Goal: Task Accomplishment & Management: Manage account settings

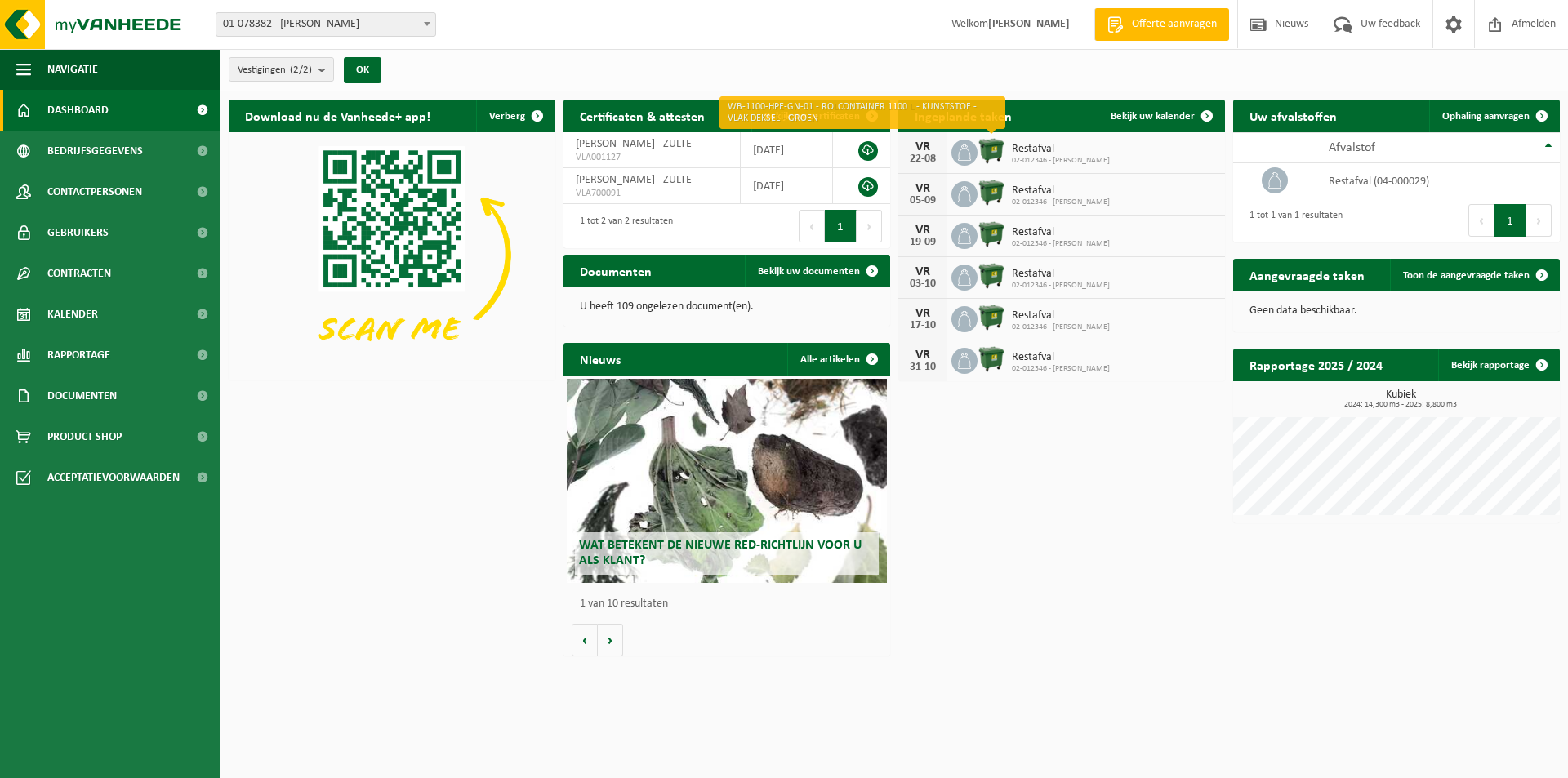
click at [993, 147] on img at bounding box center [991, 151] width 28 height 28
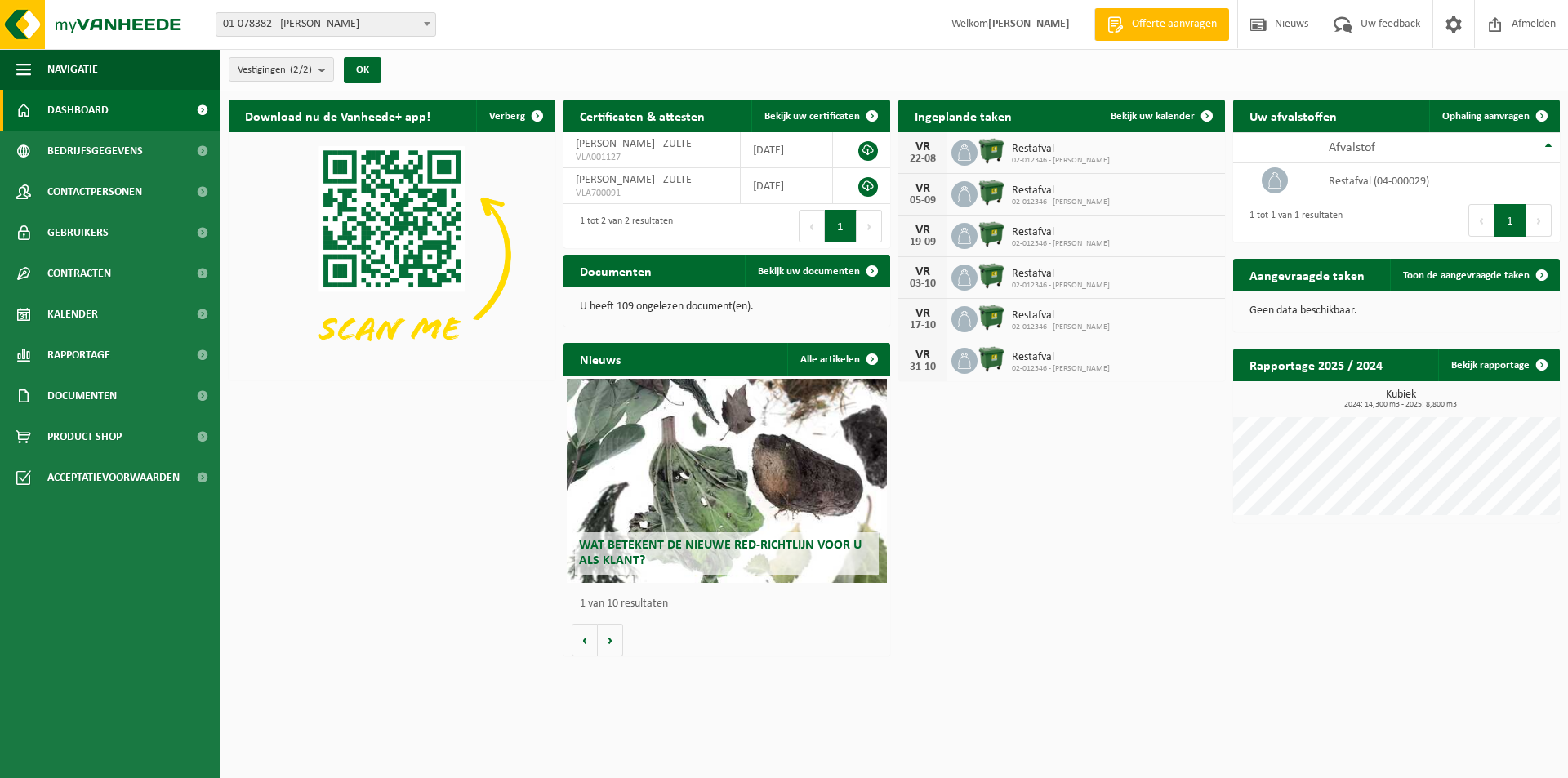
click at [932, 154] on div "22-08" at bounding box center [923, 160] width 33 height 12
click at [1162, 113] on span "Bekijk uw kalender" at bounding box center [1152, 116] width 84 height 11
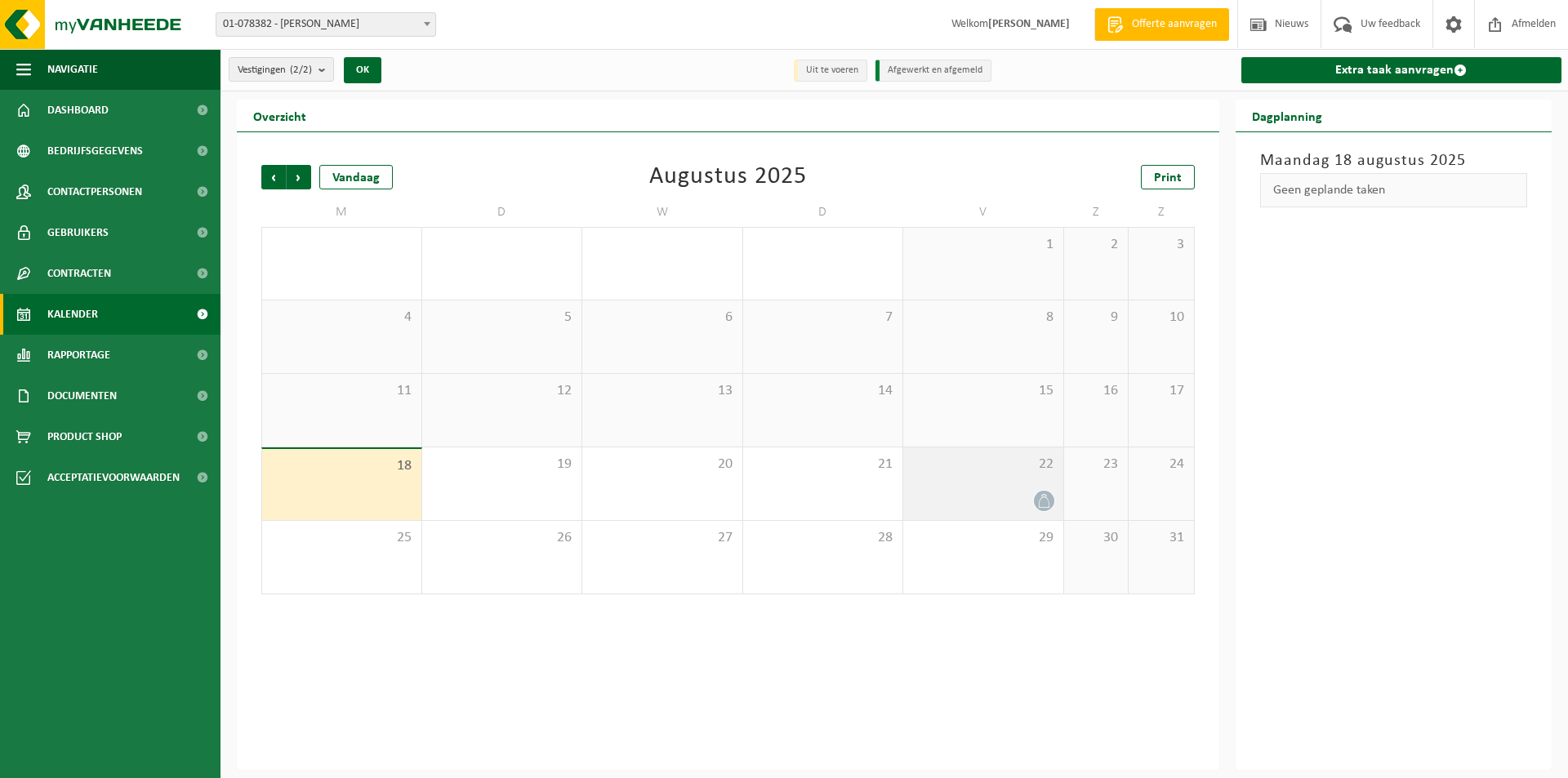
click at [1037, 488] on div "22" at bounding box center [983, 484] width 160 height 72
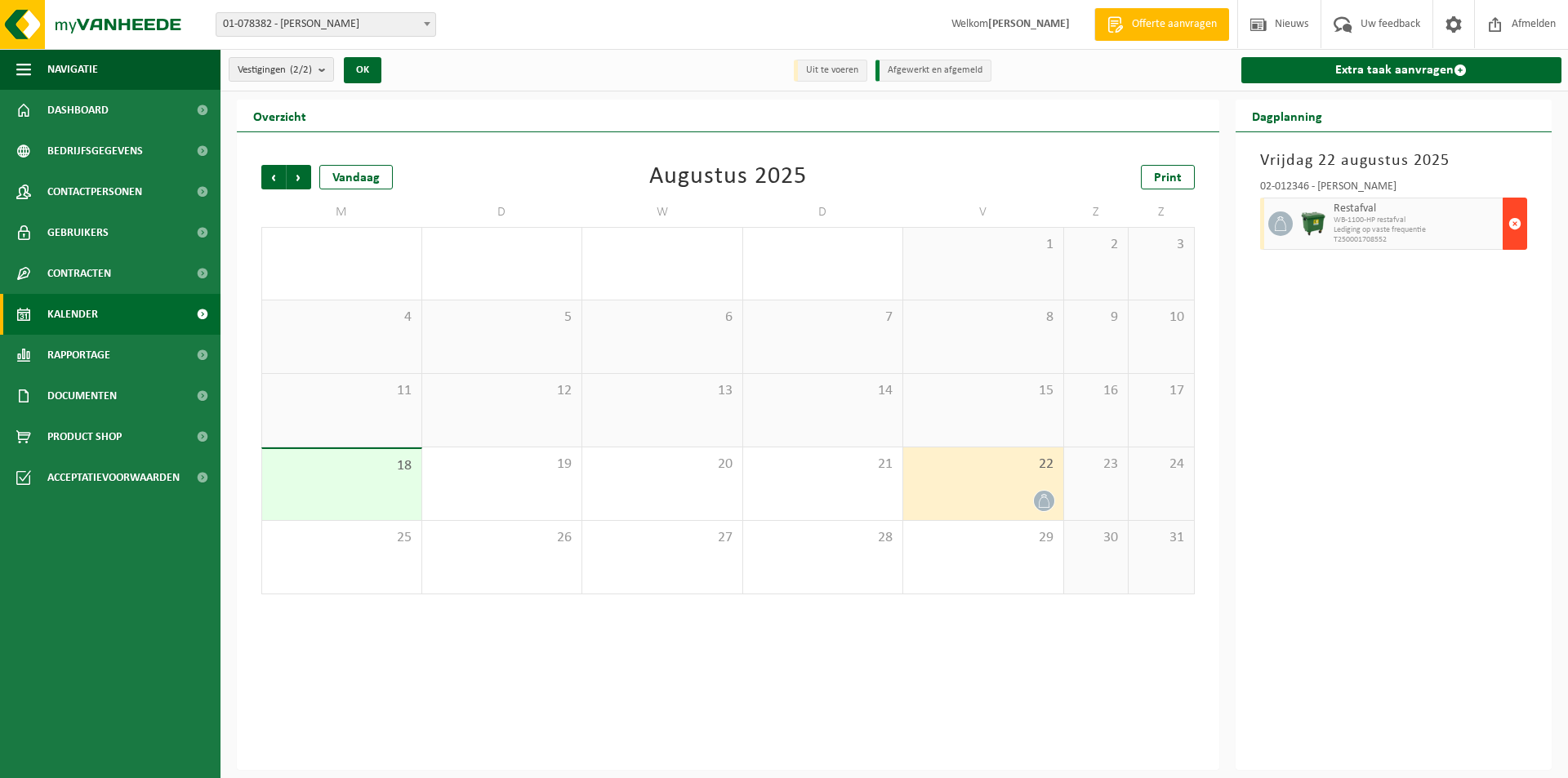
click at [1512, 218] on span "button" at bounding box center [1514, 224] width 13 height 33
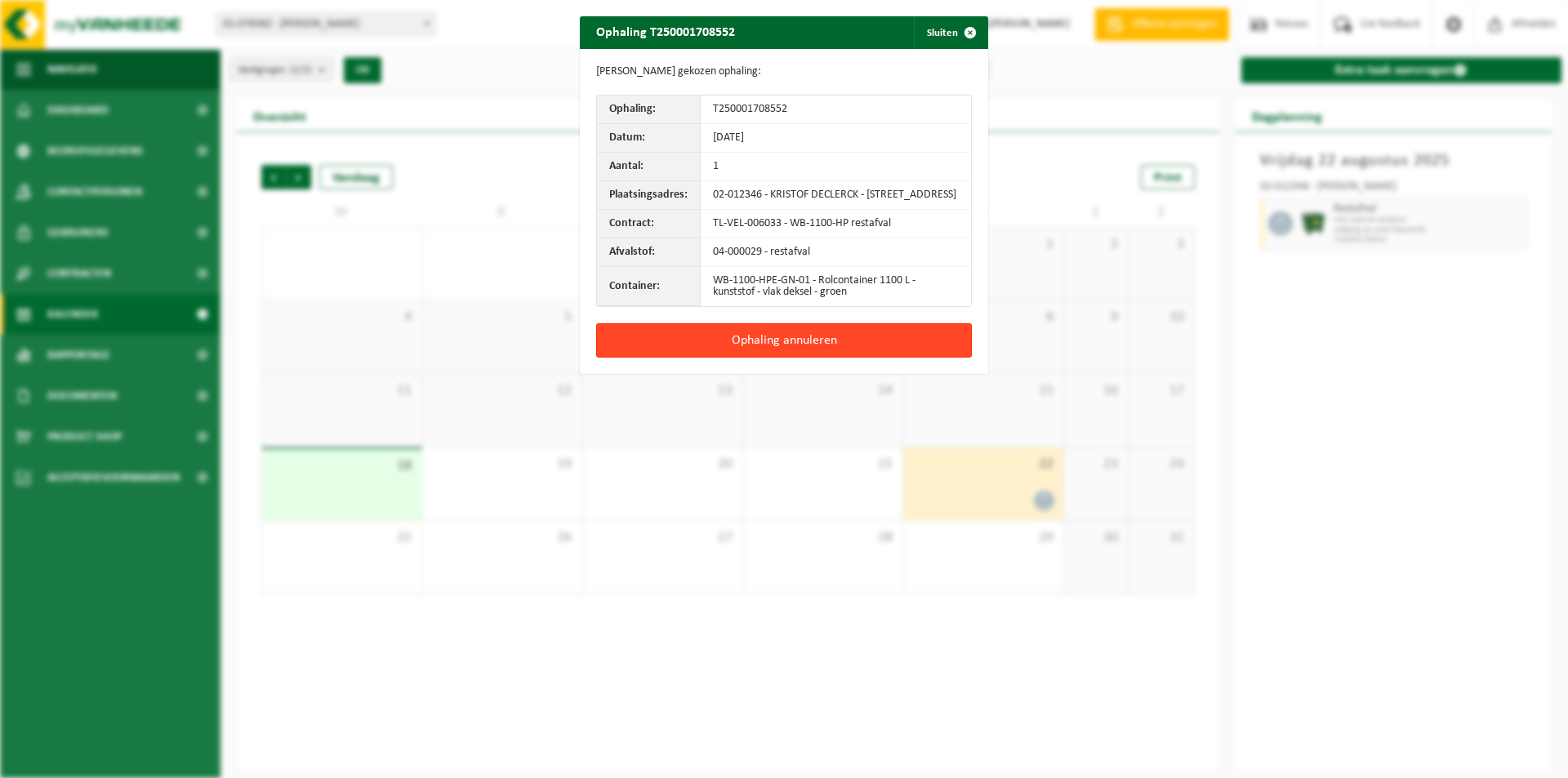
click at [741, 350] on button "Ophaling annuleren" at bounding box center [784, 341] width 375 height 35
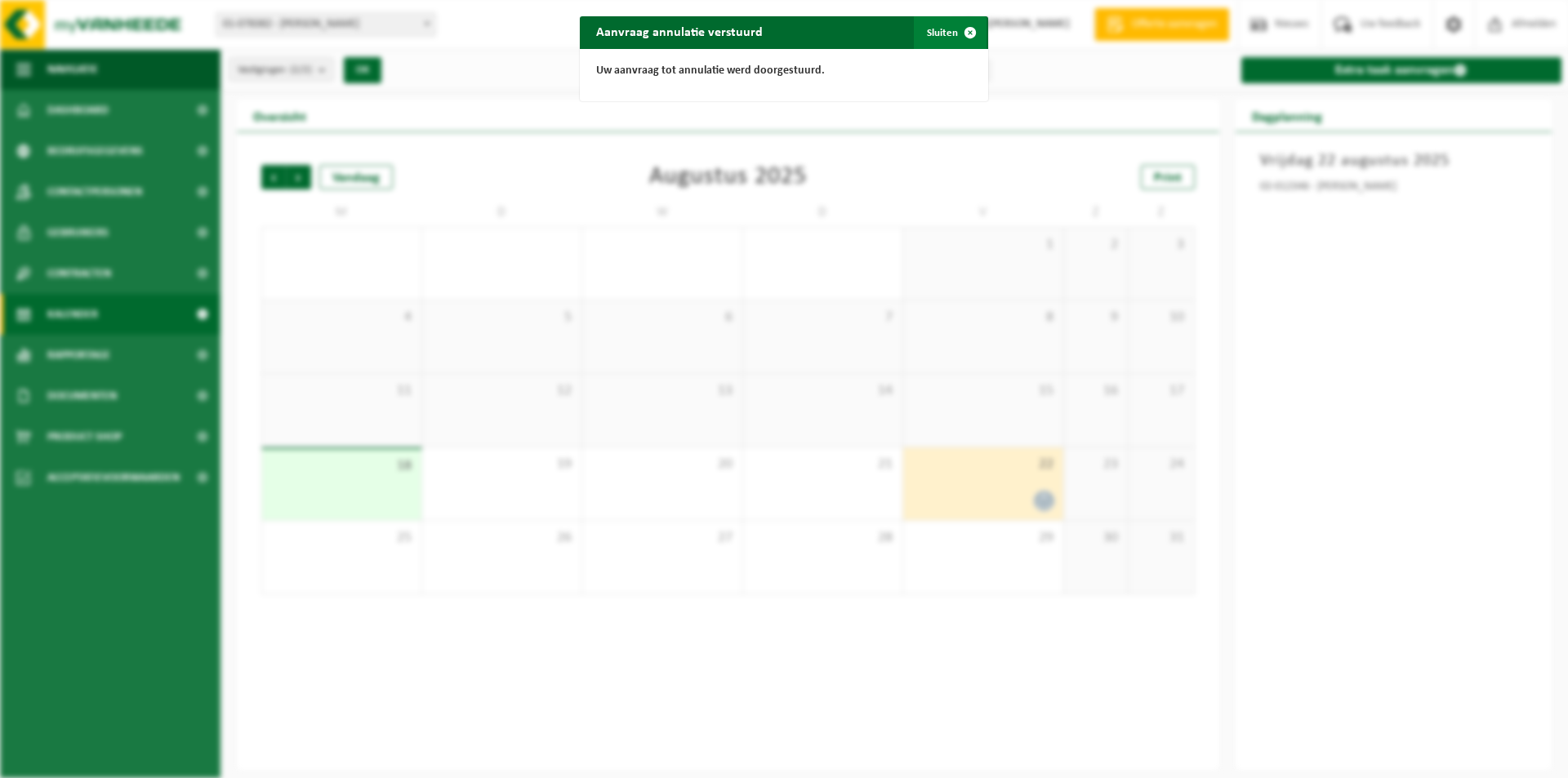
click at [968, 30] on span "button" at bounding box center [970, 33] width 33 height 33
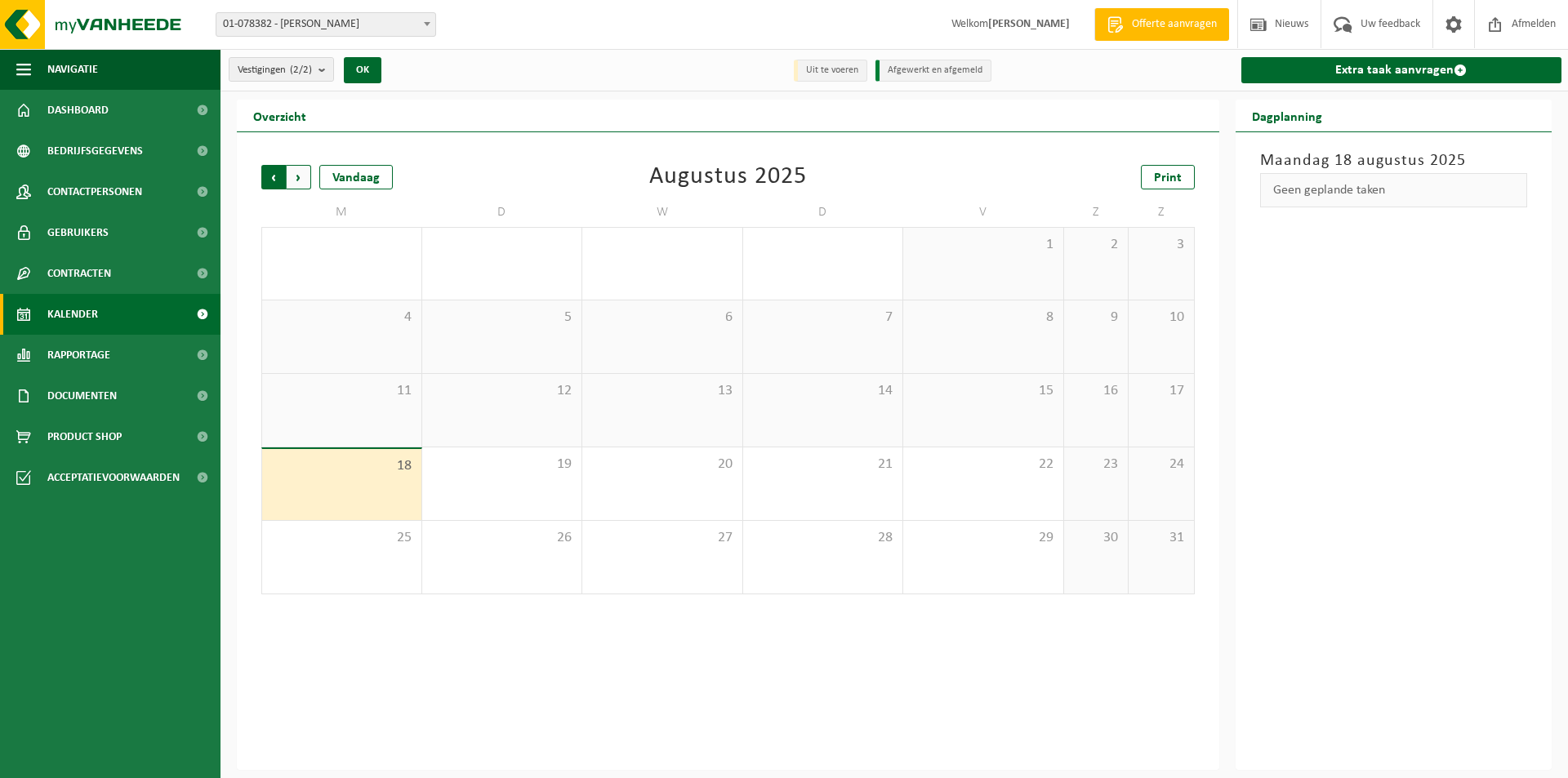
click at [298, 175] on span "Volgende" at bounding box center [299, 177] width 25 height 25
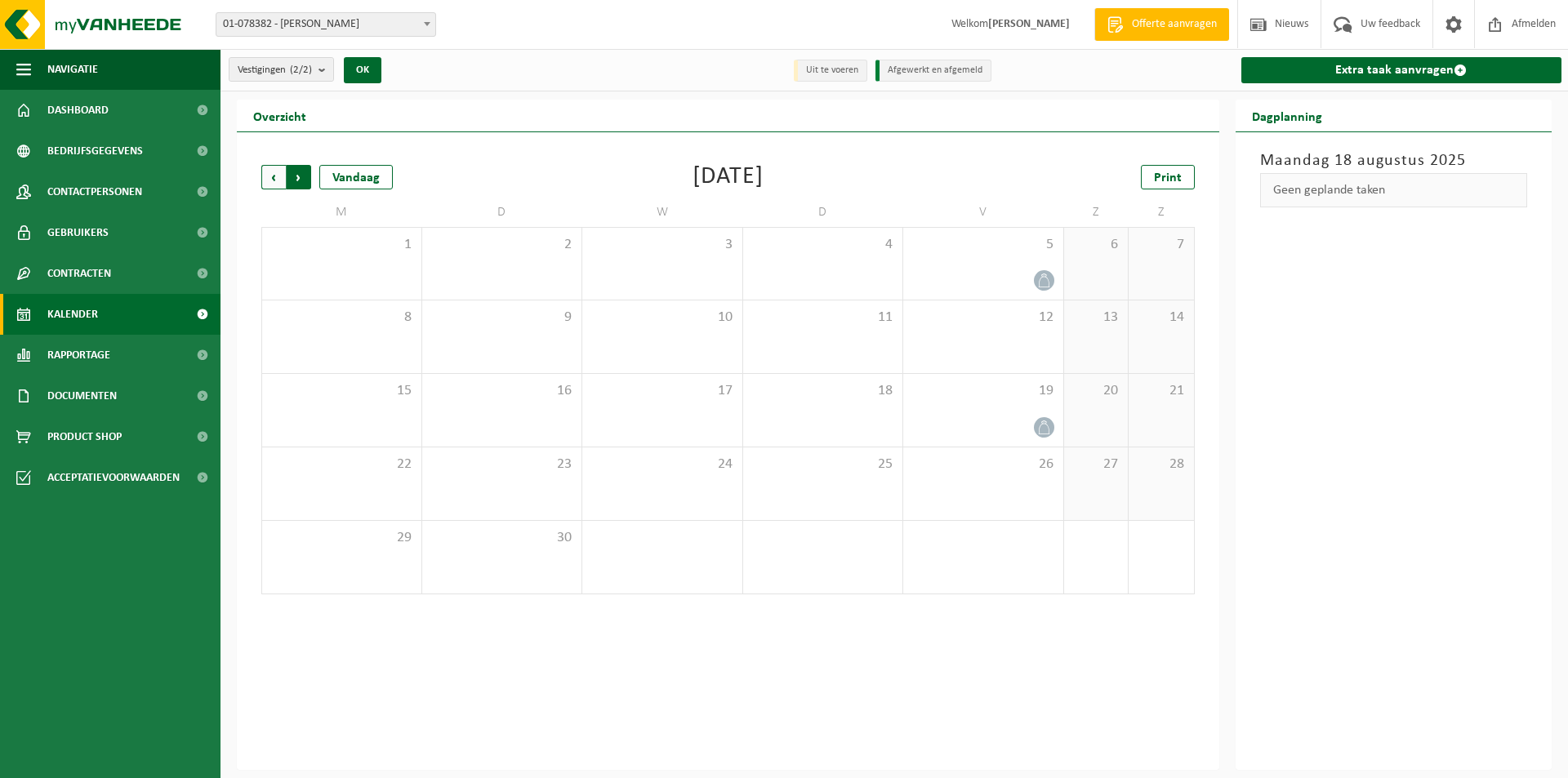
click at [269, 179] on span "Vorige" at bounding box center [273, 177] width 25 height 25
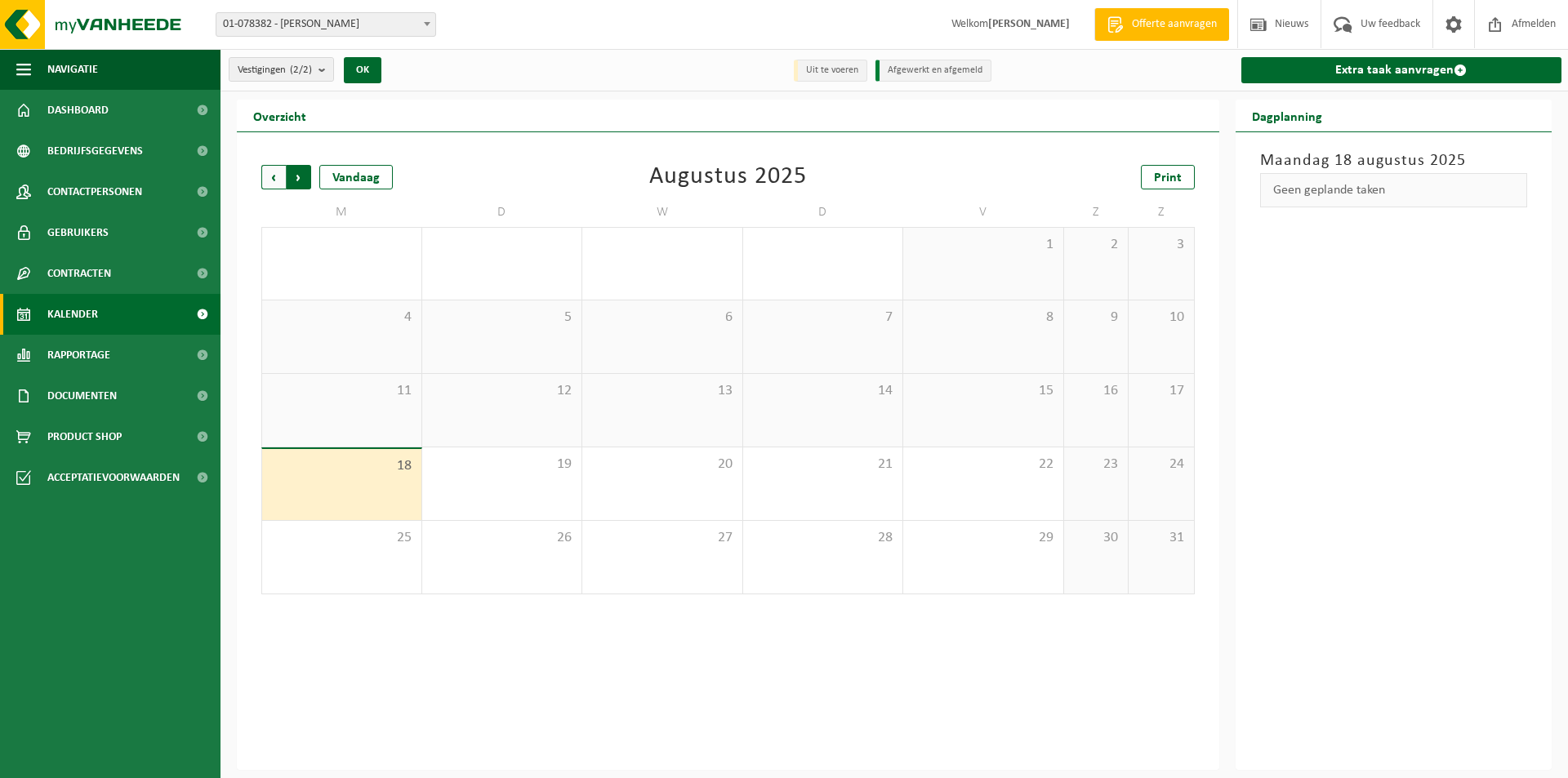
click at [275, 175] on span "Vorige" at bounding box center [273, 177] width 25 height 25
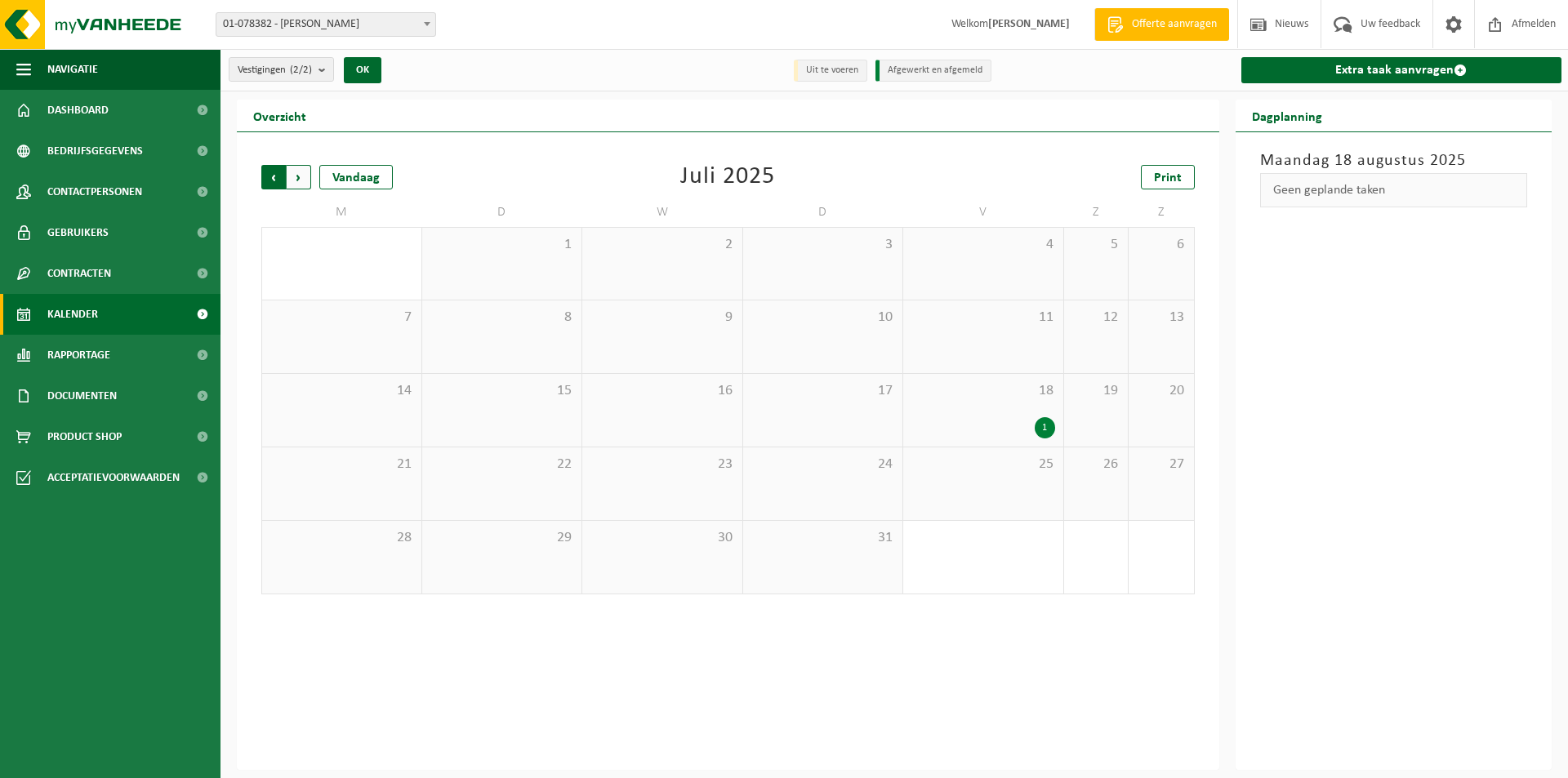
click at [295, 174] on span "Volgende" at bounding box center [299, 177] width 25 height 25
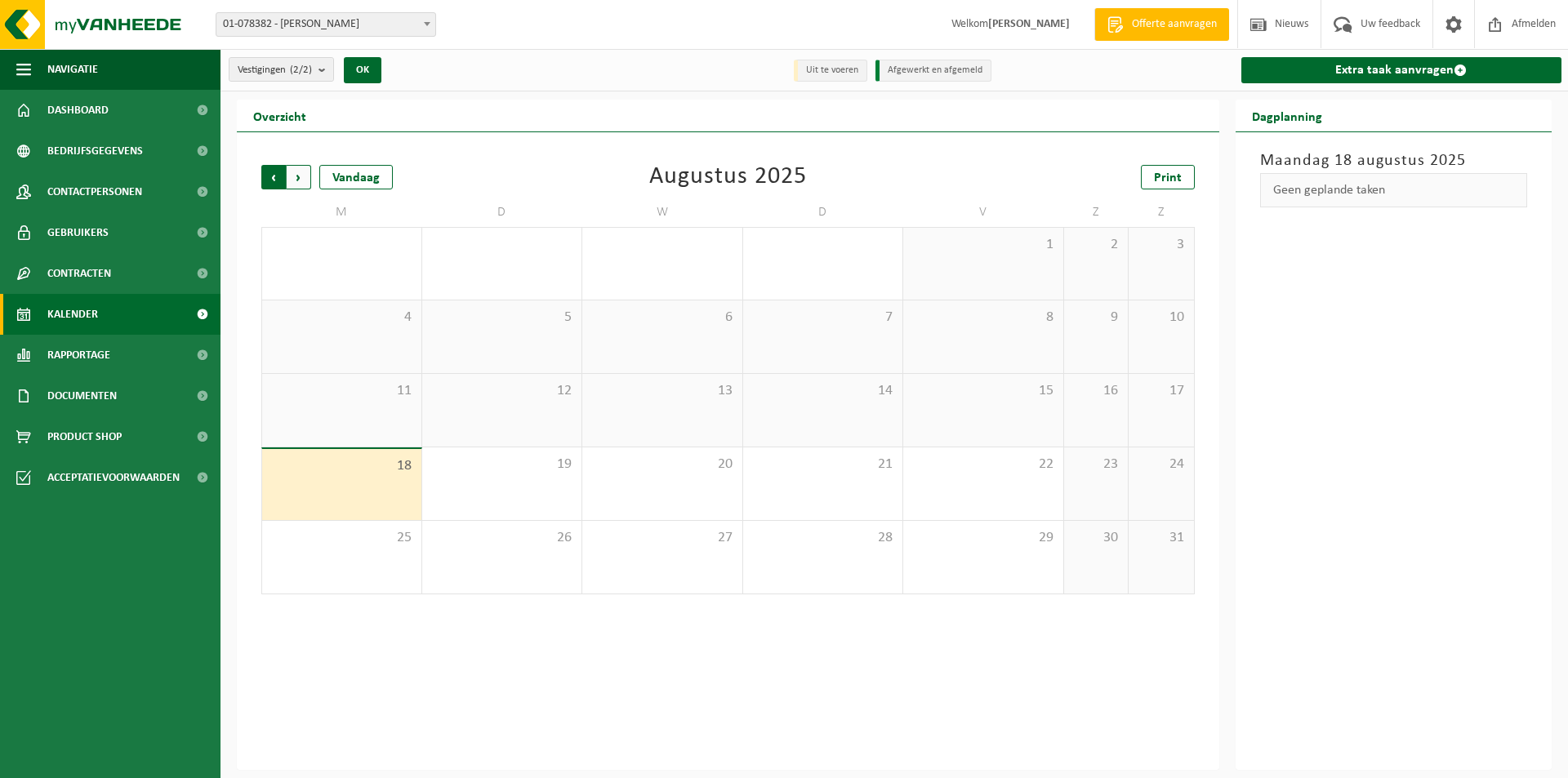
click at [295, 174] on span "Volgende" at bounding box center [299, 177] width 25 height 25
